Goal: Information Seeking & Learning: Learn about a topic

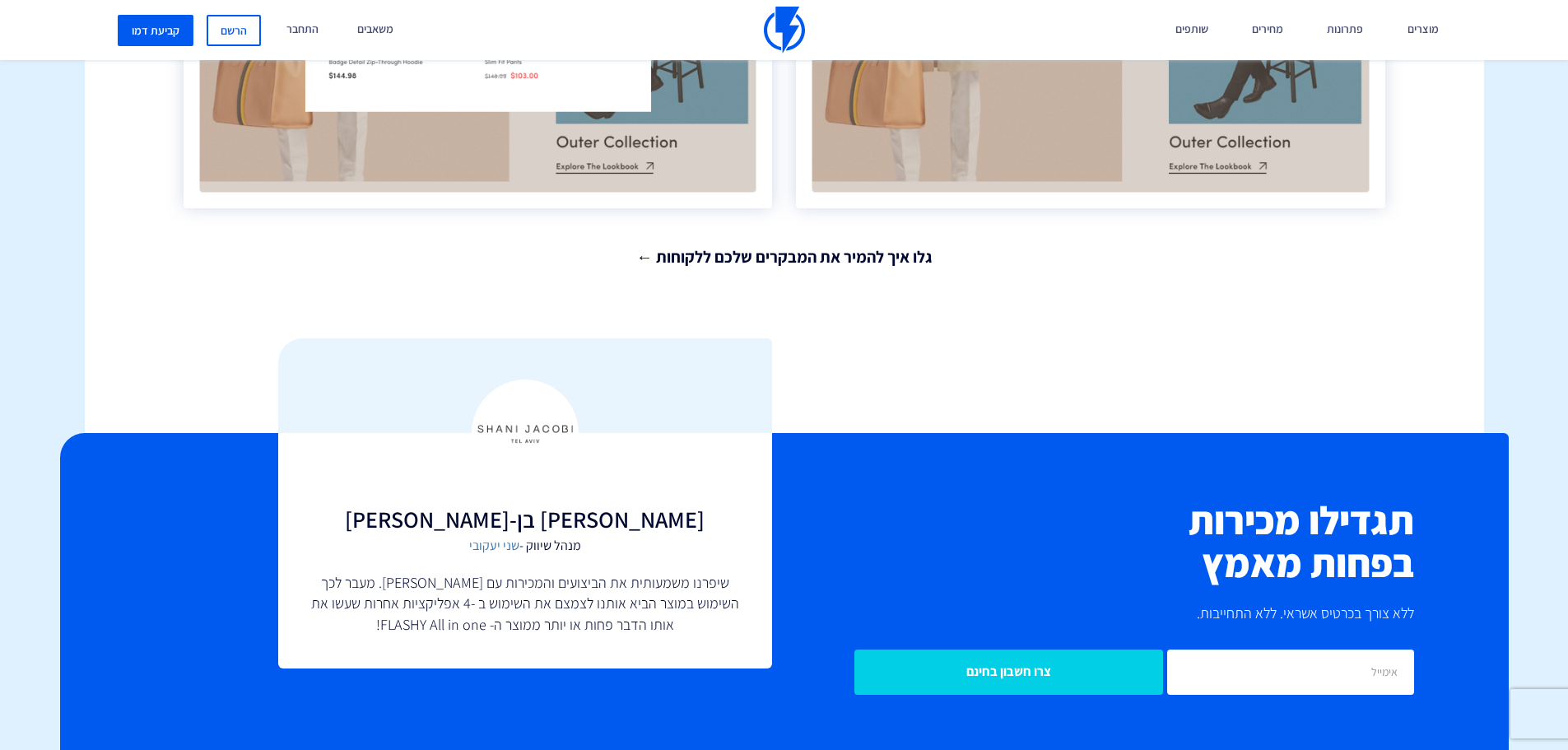
scroll to position [3950, 0]
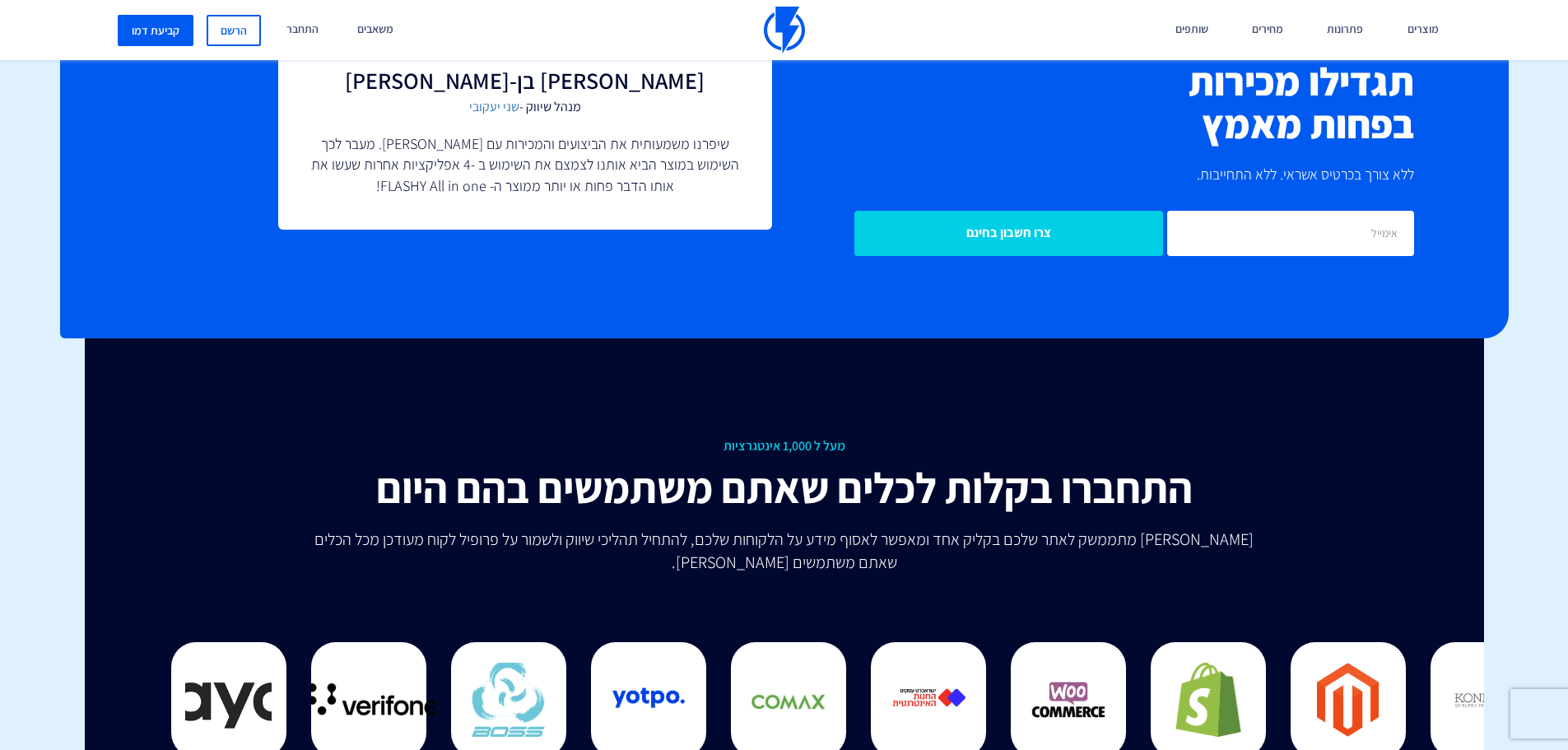
click at [960, 546] on icon at bounding box center [966, 544] width 14 height 14
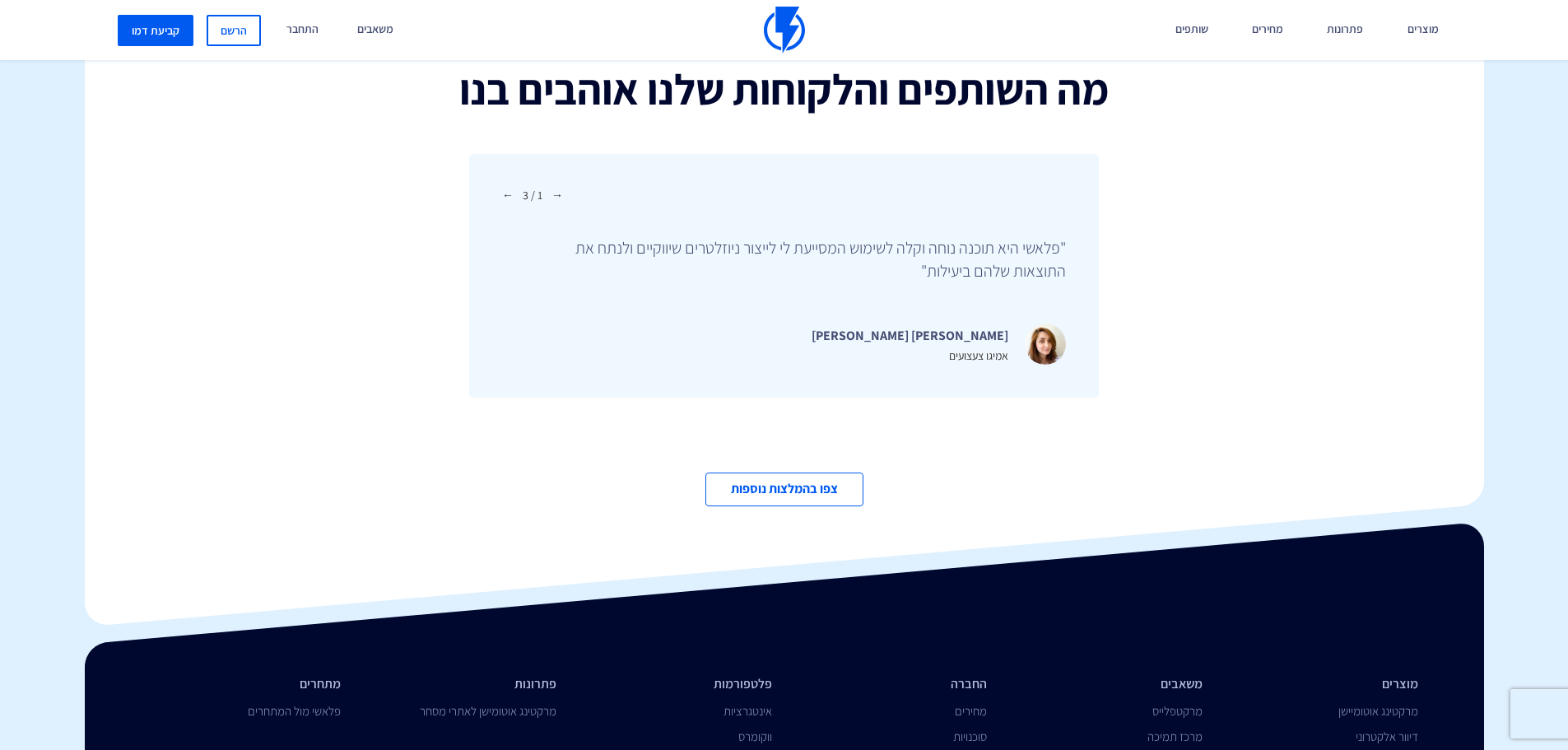
scroll to position [5687, 0]
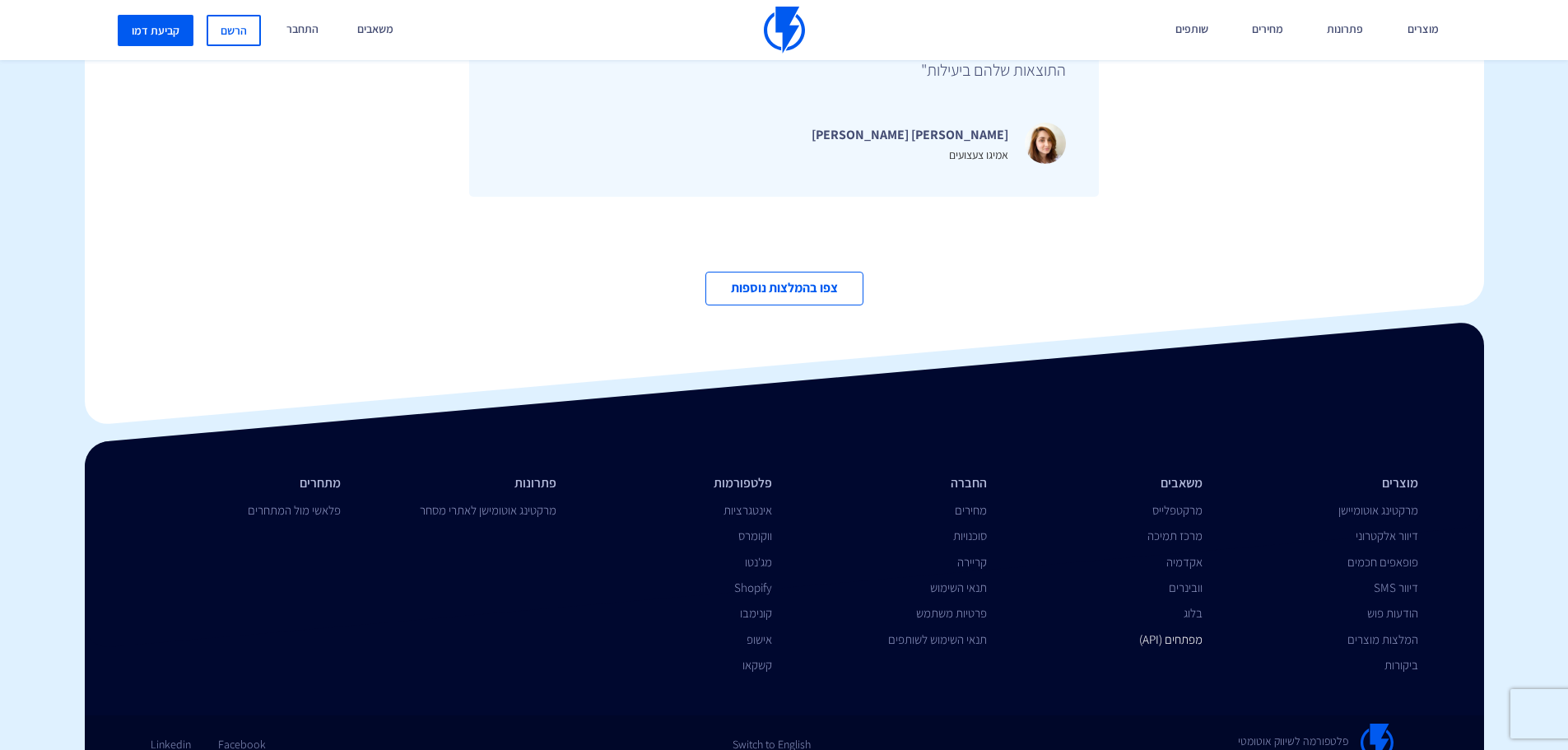
click at [1160, 631] on link "מפתחים (API)" at bounding box center [1171, 639] width 63 height 16
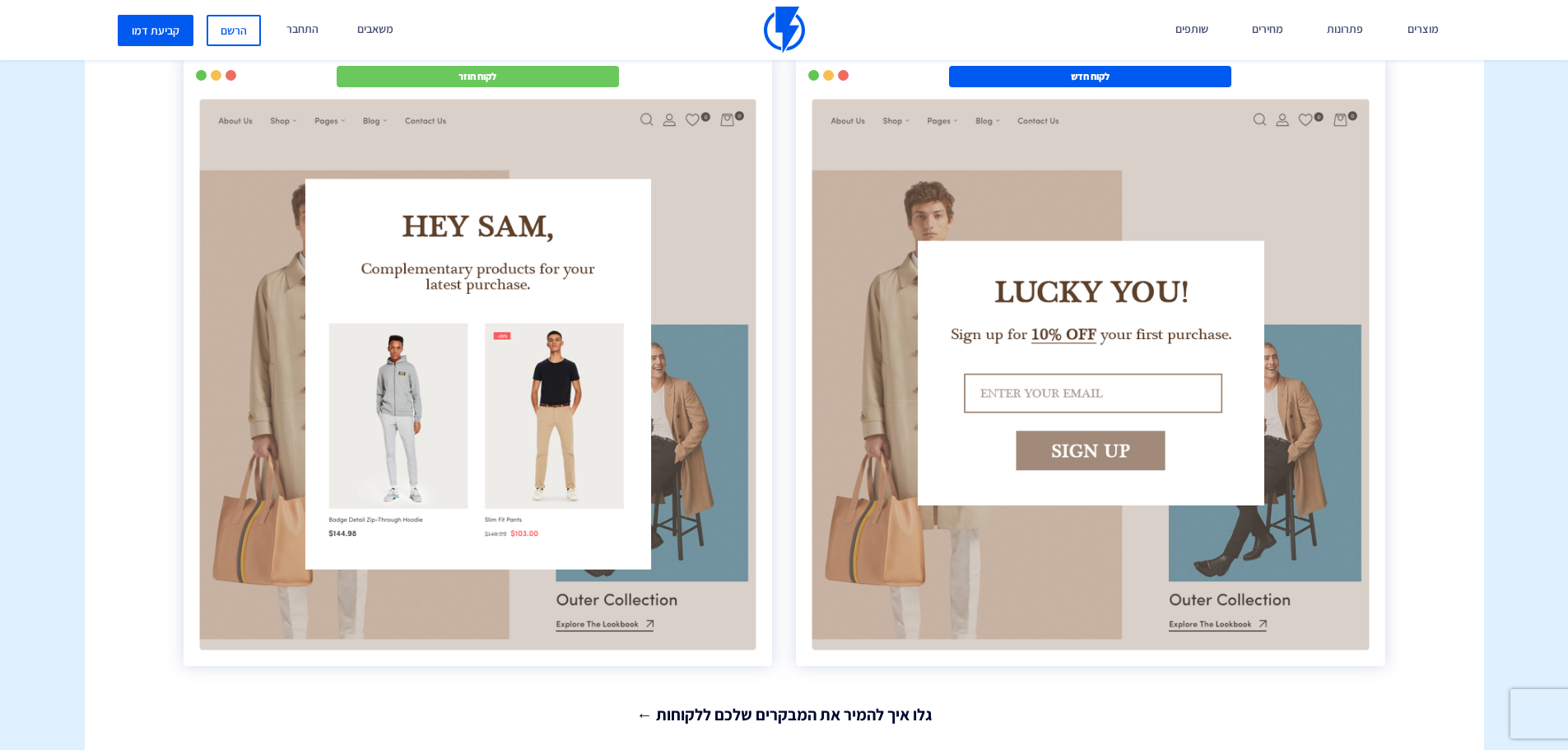
scroll to position [2175, 0]
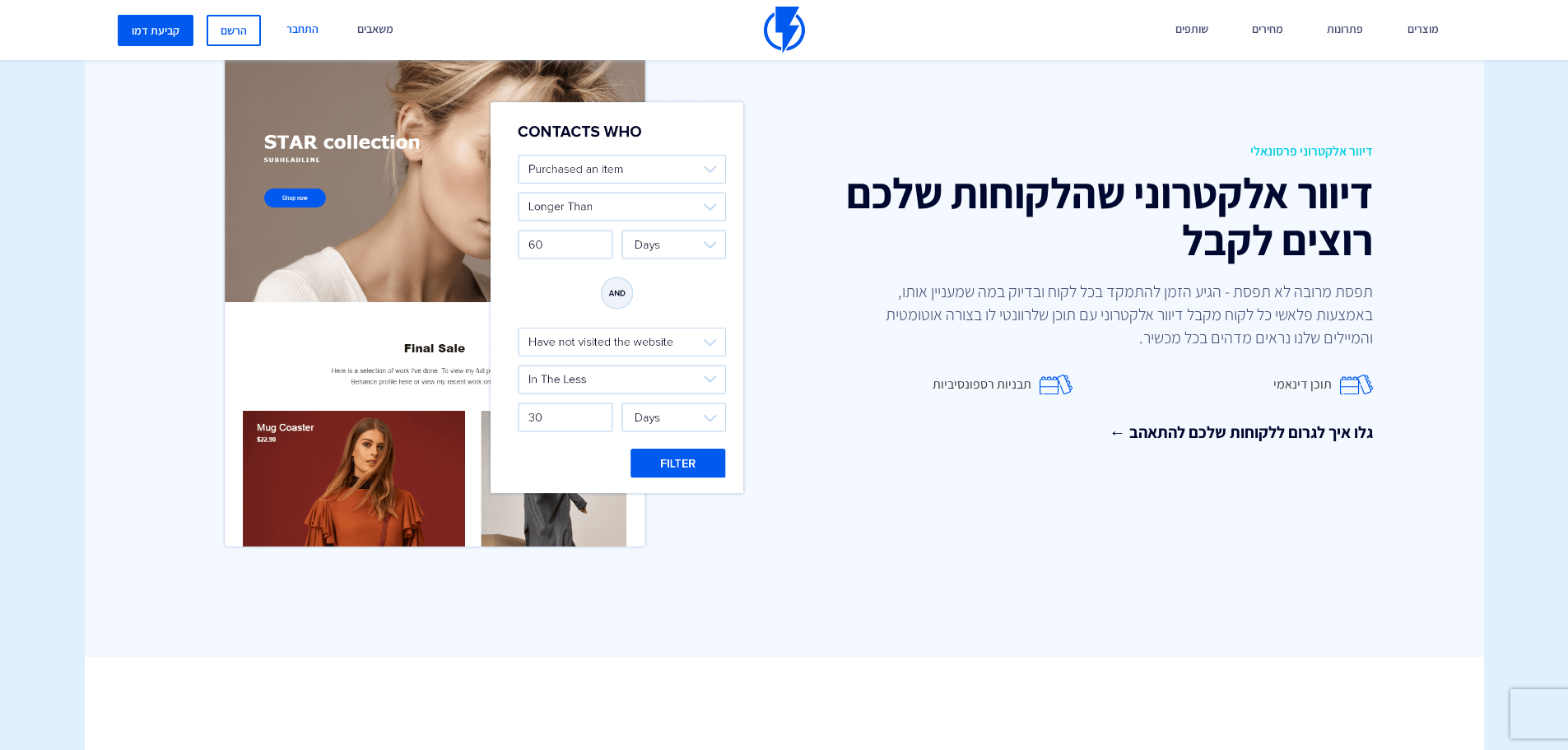
click at [311, 27] on link "התחבר" at bounding box center [302, 30] width 56 height 60
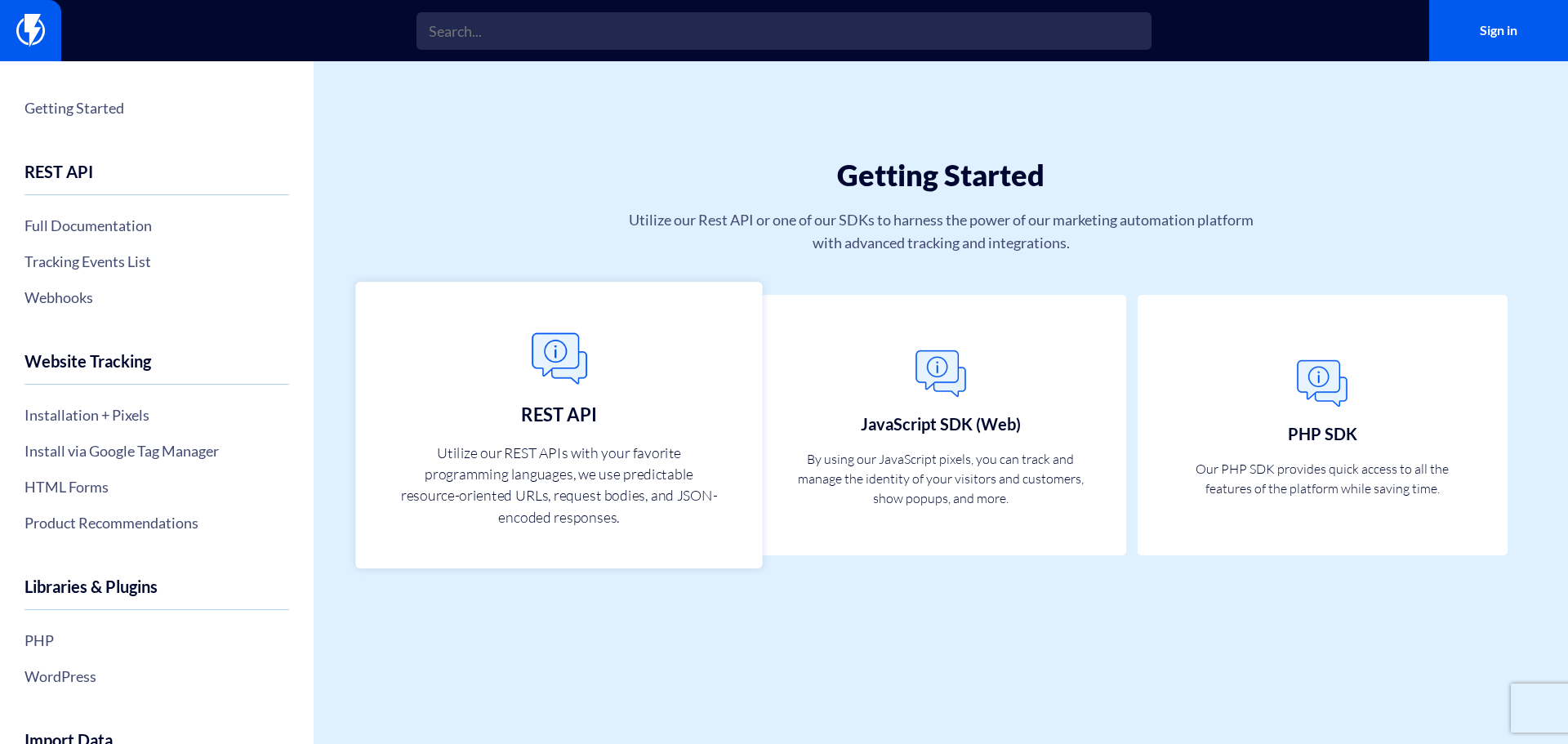
click at [547, 351] on img at bounding box center [559, 358] width 72 height 72
